Goal: Task Accomplishment & Management: Manage account settings

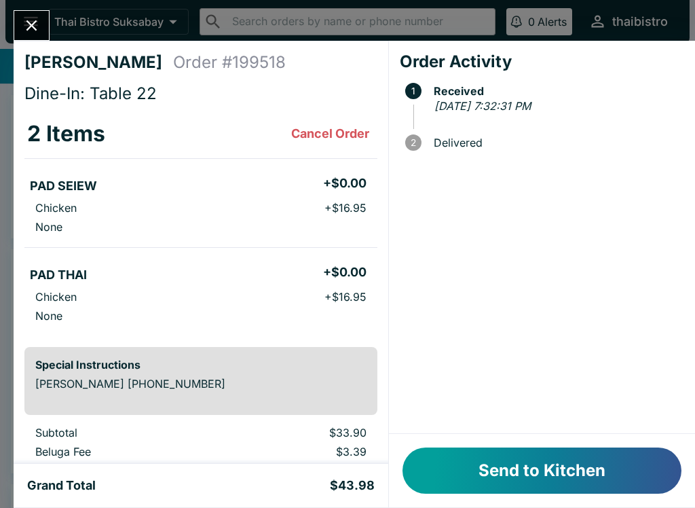
click at [569, 470] on button "Send to Kitchen" at bounding box center [542, 470] width 279 height 46
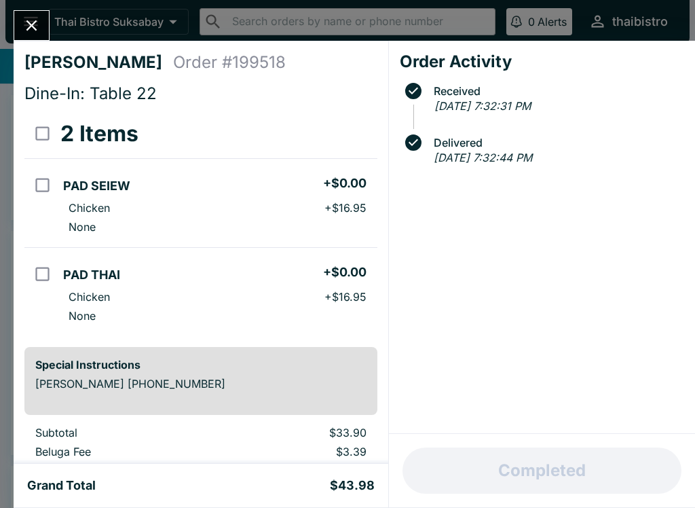
click at [24, 18] on icon "Close" at bounding box center [31, 25] width 18 height 18
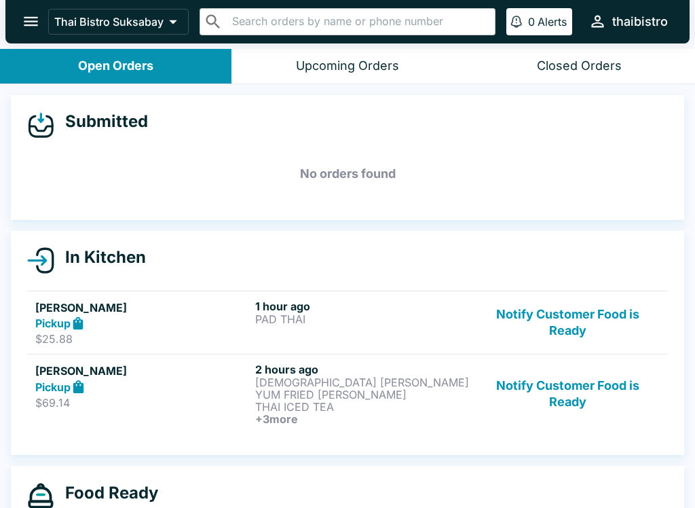
click at [287, 376] on p "[DEMOGRAPHIC_DATA] [PERSON_NAME] YUM FRIED [PERSON_NAME]" at bounding box center [362, 388] width 214 height 24
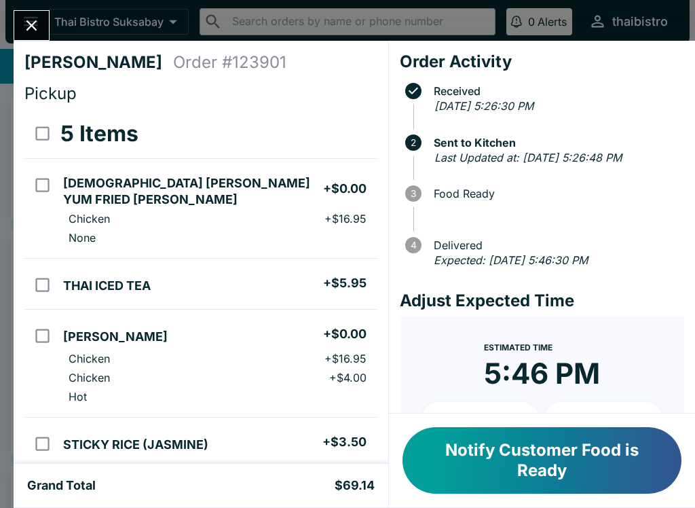
click at [543, 462] on button "Notify Customer Food is Ready" at bounding box center [542, 460] width 279 height 67
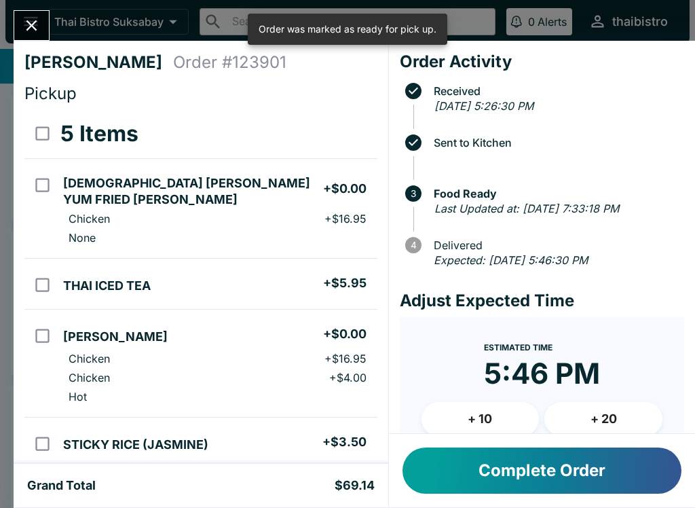
click at [550, 468] on button "Complete Order" at bounding box center [542, 470] width 279 height 46
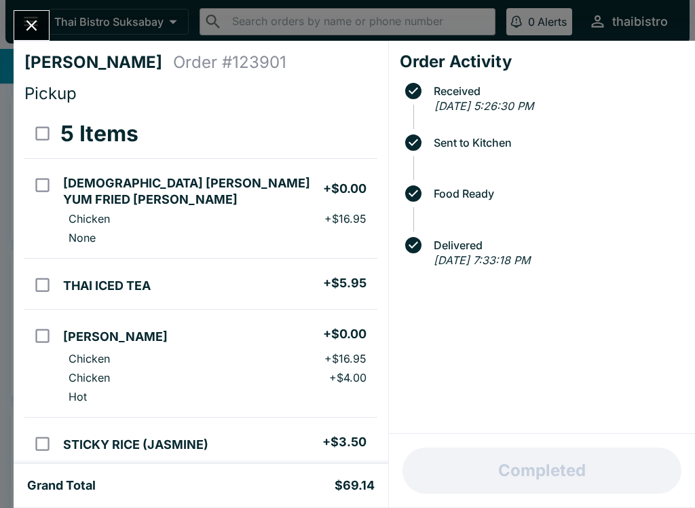
click at [23, 13] on button "Close" at bounding box center [31, 25] width 35 height 29
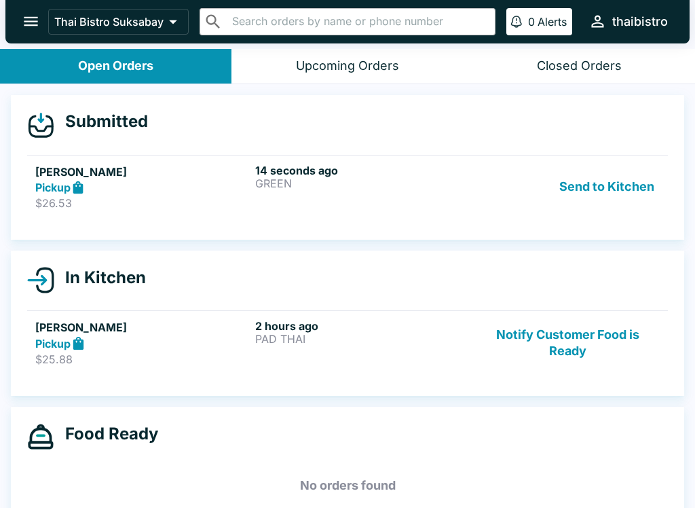
click at [568, 343] on button "Notify Customer Food is Ready" at bounding box center [568, 342] width 184 height 47
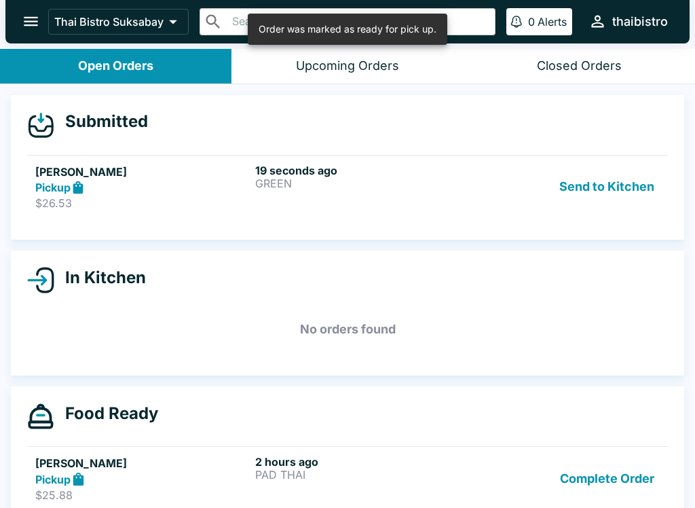
click at [588, 479] on button "Complete Order" at bounding box center [607, 478] width 105 height 47
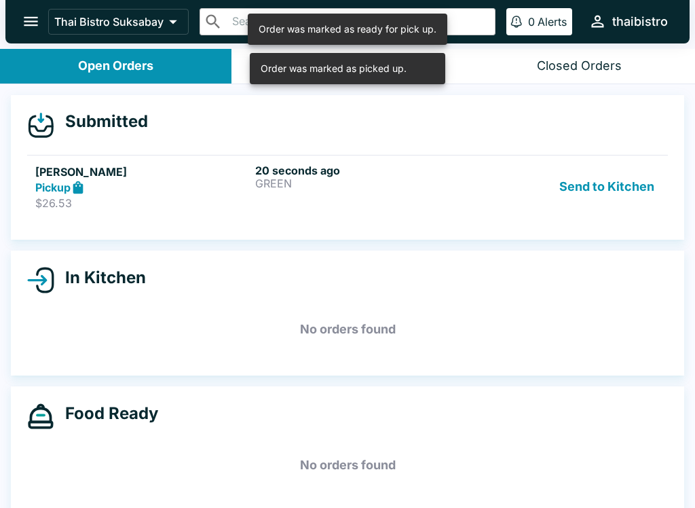
click at [253, 182] on div "[PERSON_NAME] Pickup $26.53 20 seconds ago GREEN Send to Kitchen" at bounding box center [347, 187] width 624 height 47
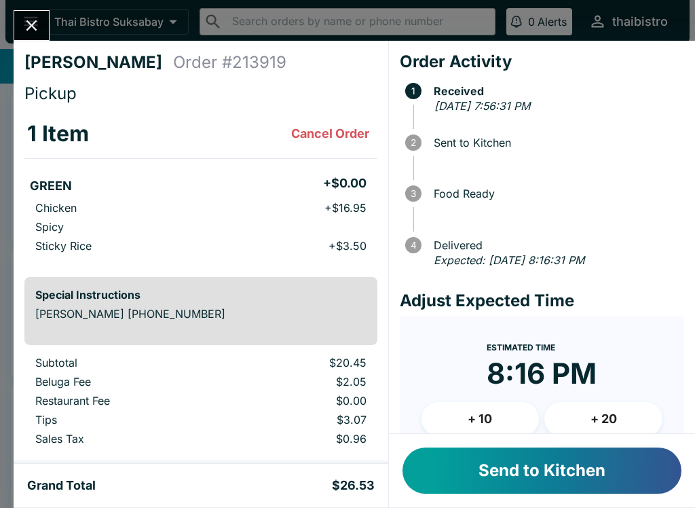
click at [572, 477] on button "Send to Kitchen" at bounding box center [542, 470] width 279 height 46
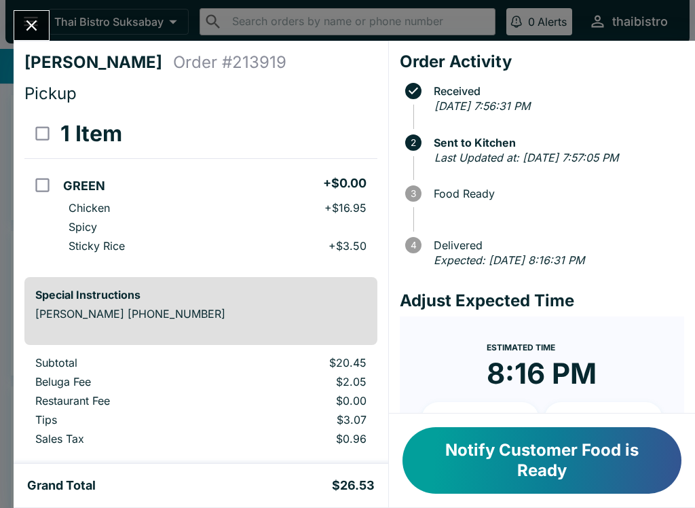
click at [570, 474] on button "Notify Customer Food is Ready" at bounding box center [542, 460] width 279 height 67
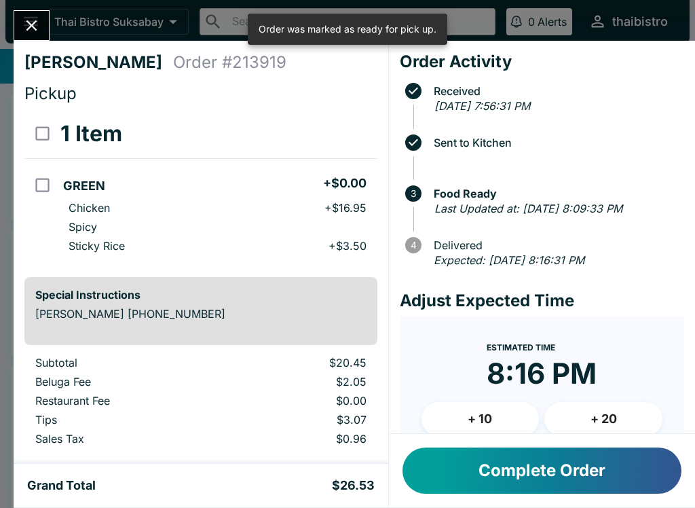
click at [565, 480] on button "Complete Order" at bounding box center [542, 470] width 279 height 46
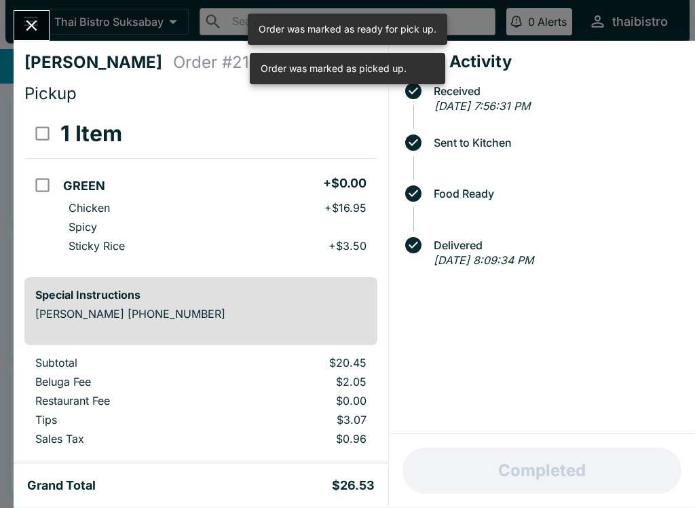
click at [30, 5] on div "[PERSON_NAME] Order # 213919 Pickup 1 Item GREEN + $0.00 Chicken + $16.95 Spicy…" at bounding box center [347, 254] width 695 height 508
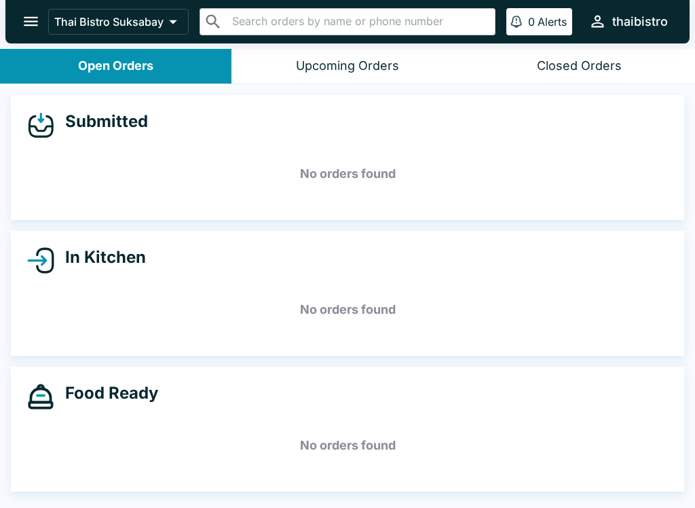
click at [360, 79] on button "Upcoming Orders" at bounding box center [346, 66] width 231 height 35
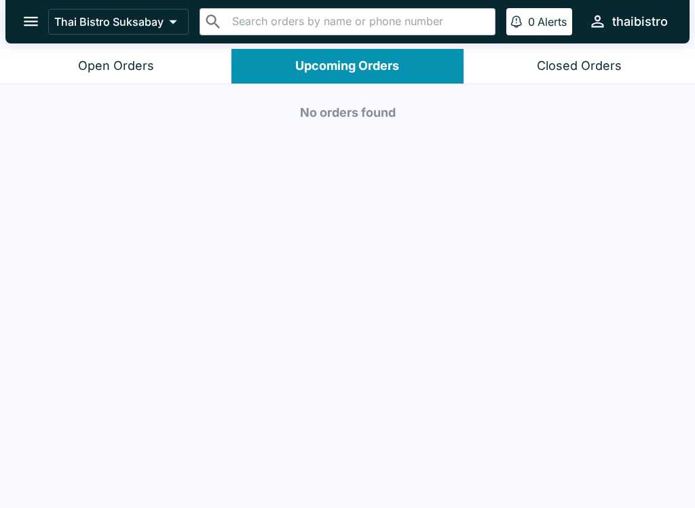
click at [156, 502] on div "No orders found" at bounding box center [347, 297] width 695 height 426
click at [45, 29] on button "open drawer" at bounding box center [31, 21] width 35 height 35
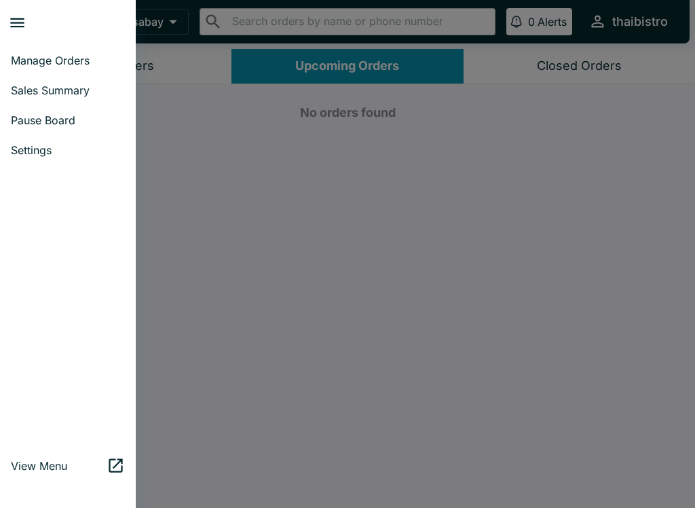
click at [37, 88] on span "Sales Summary" at bounding box center [68, 90] width 114 height 14
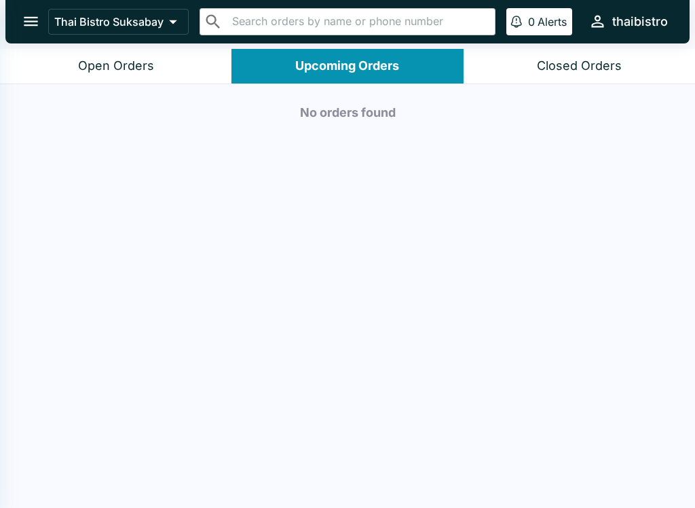
select select "03:00"
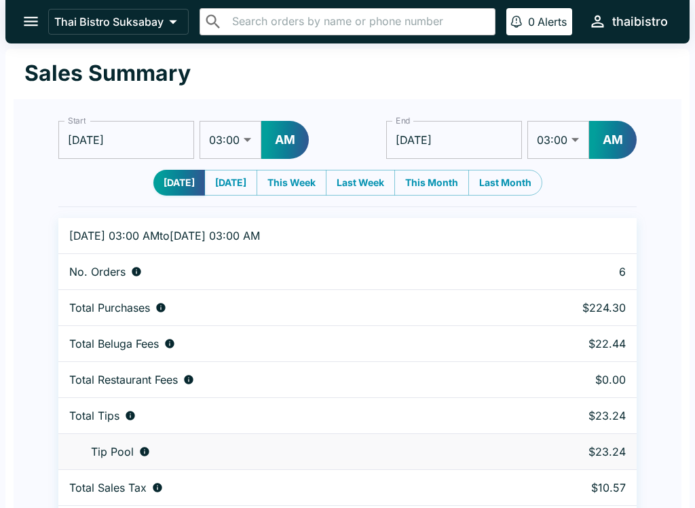
click at [24, 18] on icon "open drawer" at bounding box center [31, 21] width 18 height 18
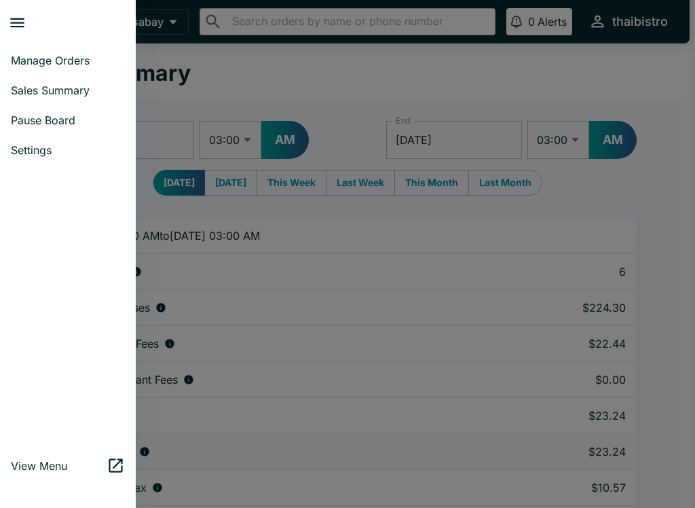
click at [38, 58] on span "Manage Orders" at bounding box center [68, 61] width 114 height 14
